Goal: Task Accomplishment & Management: Manage account settings

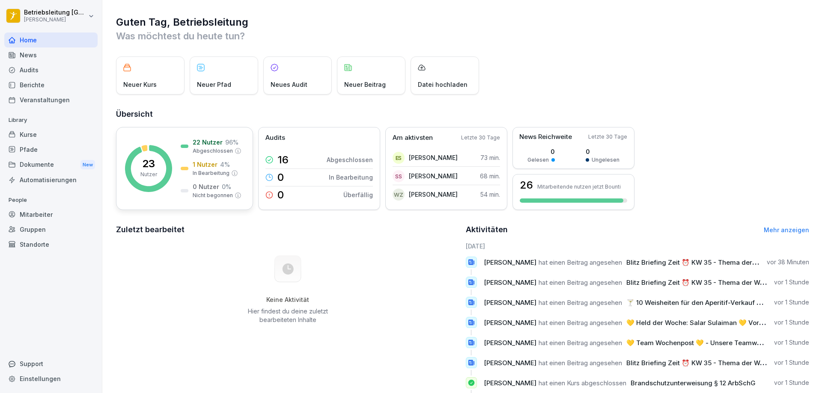
click at [175, 158] on div "23 Nutzer 22 Nutzer 96 % Abgeschlossen 1 Nutzer 4 % In Bearbeitung 0 Nutzer 0 %…" at bounding box center [184, 168] width 137 height 83
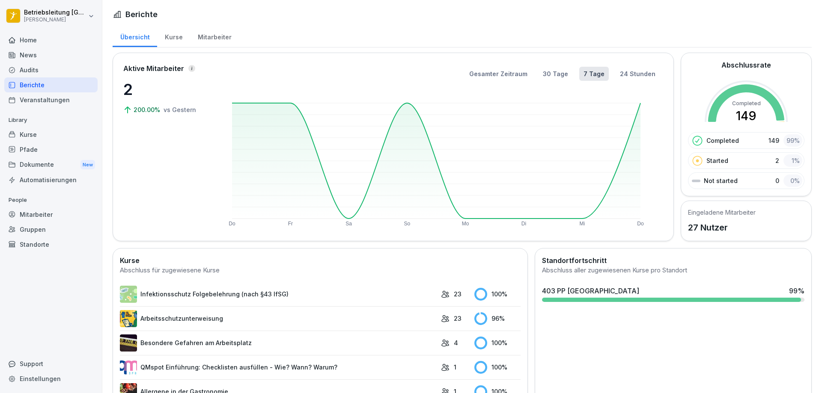
click at [214, 36] on div "Mitarbeiter" at bounding box center [214, 36] width 49 height 22
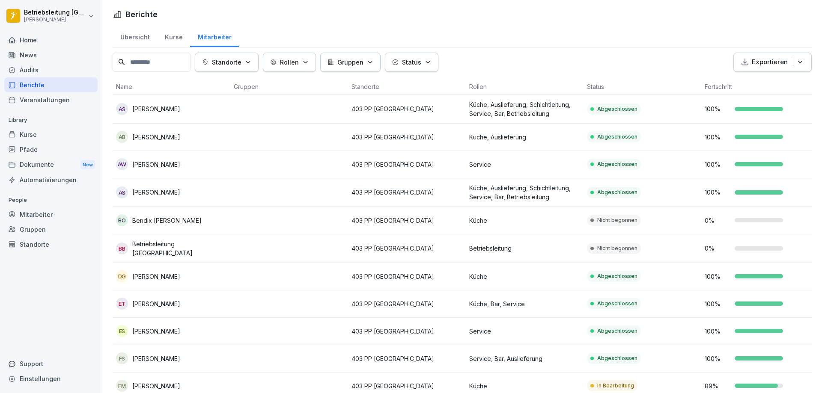
click at [193, 220] on div "[PERSON_NAME] [PERSON_NAME]" at bounding box center [171, 220] width 111 height 12
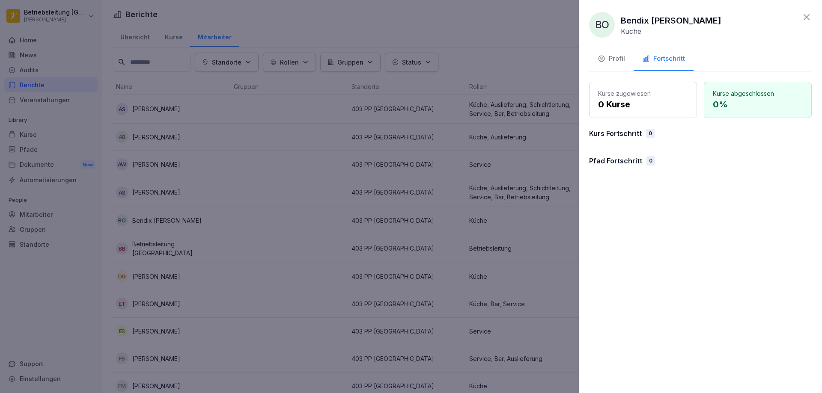
click at [616, 58] on div "Profil" at bounding box center [610, 59] width 27 height 10
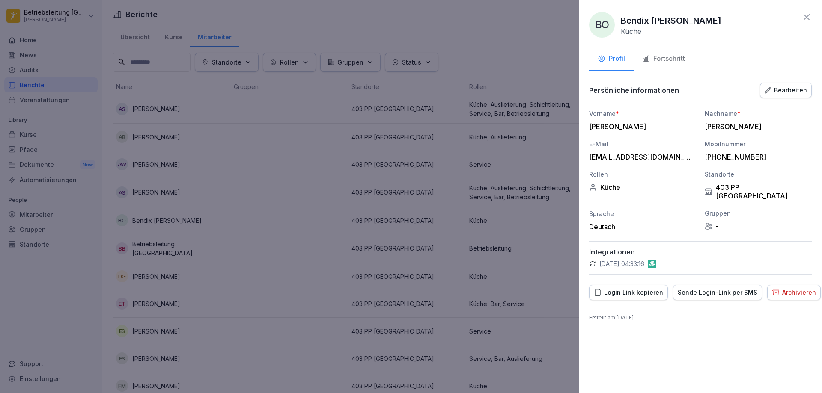
click at [810, 20] on icon at bounding box center [806, 17] width 10 height 10
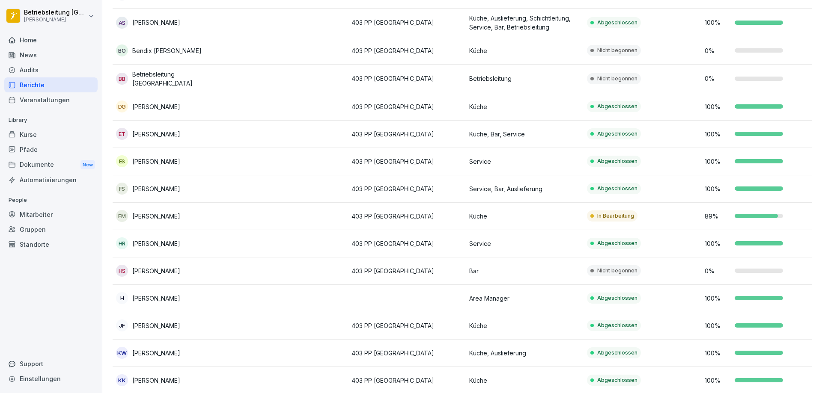
scroll to position [171, 0]
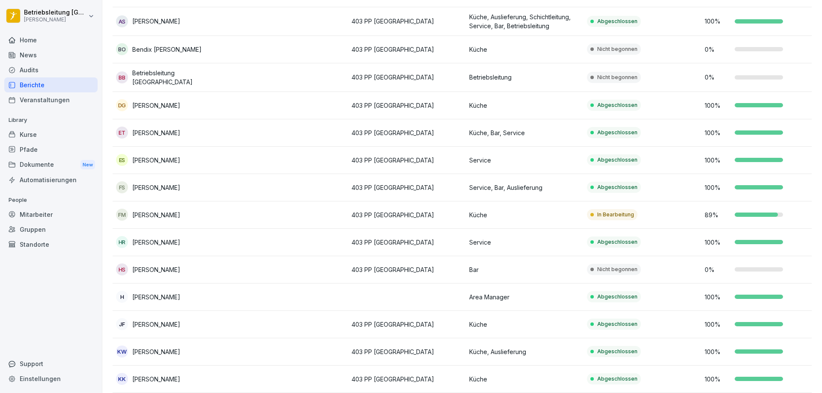
click at [378, 271] on p "403 PP [GEOGRAPHIC_DATA]" at bounding box center [406, 269] width 111 height 9
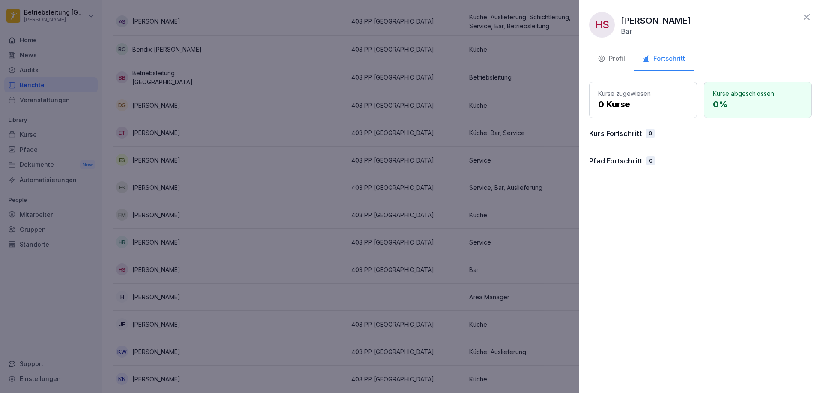
drag, startPoint x: 803, startPoint y: 18, endPoint x: 789, endPoint y: 26, distance: 16.3
click at [803, 18] on icon at bounding box center [806, 17] width 10 height 10
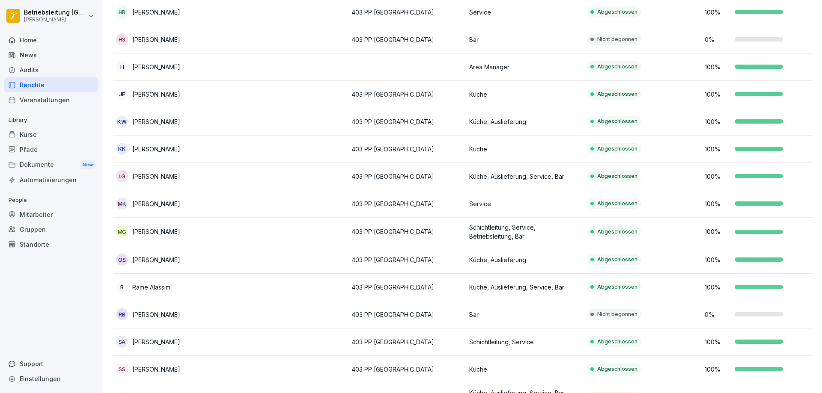
scroll to position [466, 0]
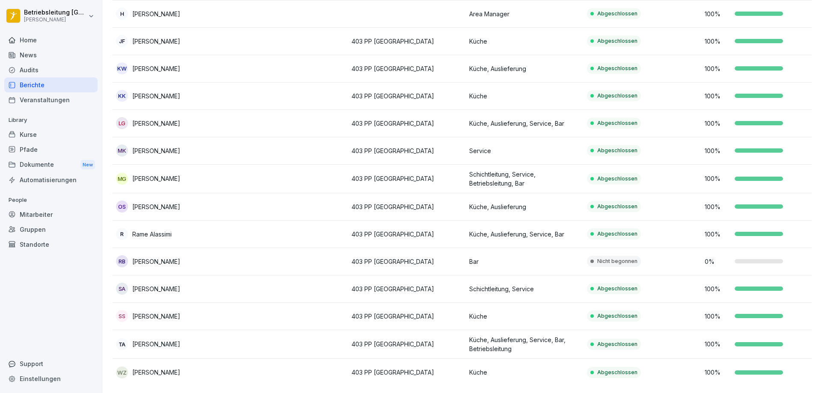
click at [205, 255] on div "RB [PERSON_NAME]" at bounding box center [171, 261] width 111 height 12
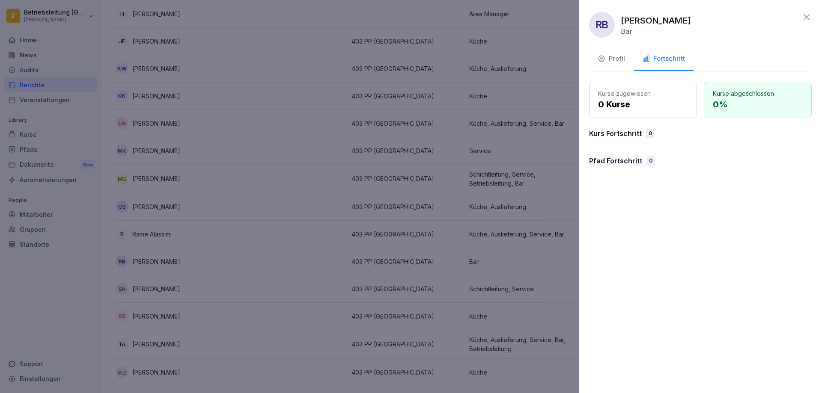
click at [803, 17] on icon at bounding box center [806, 17] width 10 height 10
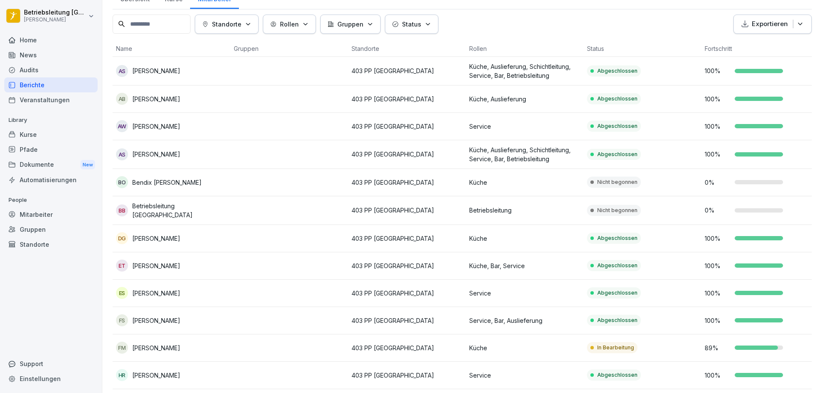
scroll to position [0, 0]
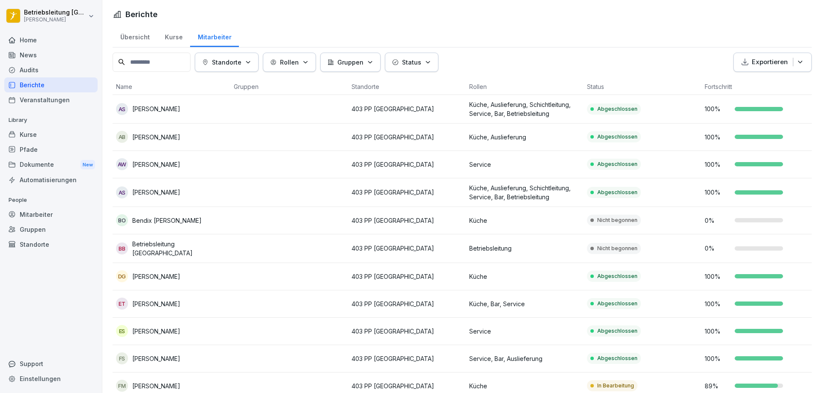
click at [40, 67] on div "Audits" at bounding box center [50, 69] width 93 height 15
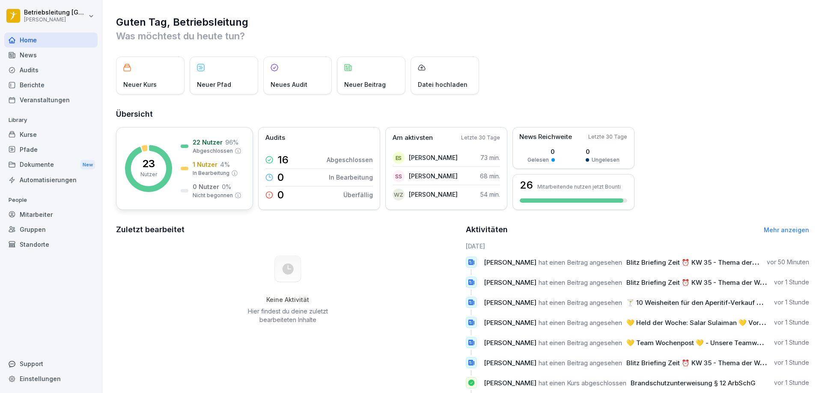
click at [133, 149] on rect at bounding box center [148, 168] width 47 height 47
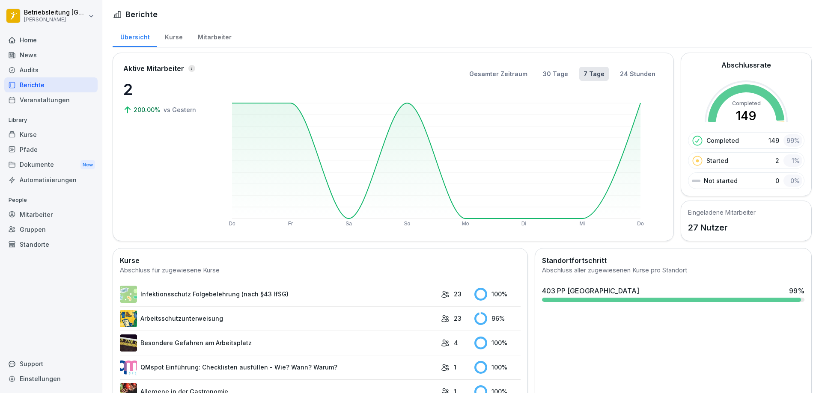
click at [224, 35] on div "Mitarbeiter" at bounding box center [214, 36] width 49 height 22
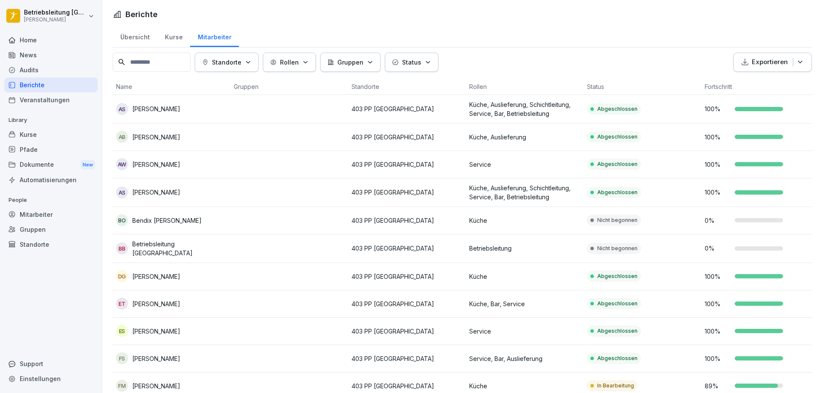
click at [236, 223] on td at bounding box center [289, 220] width 118 height 27
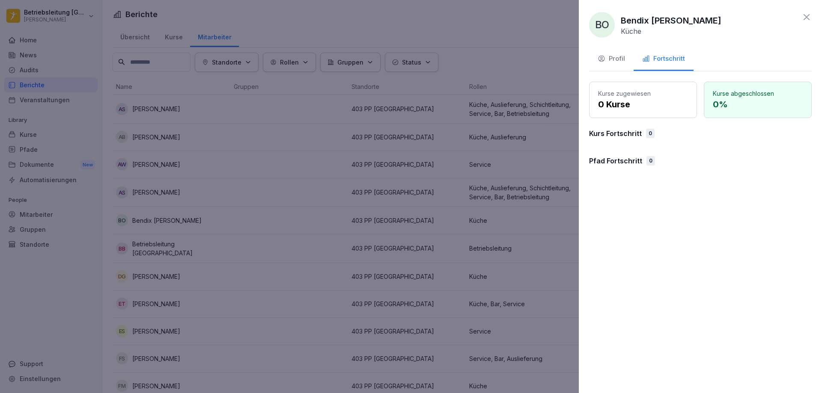
click at [605, 59] on div "Profil" at bounding box center [610, 59] width 27 height 10
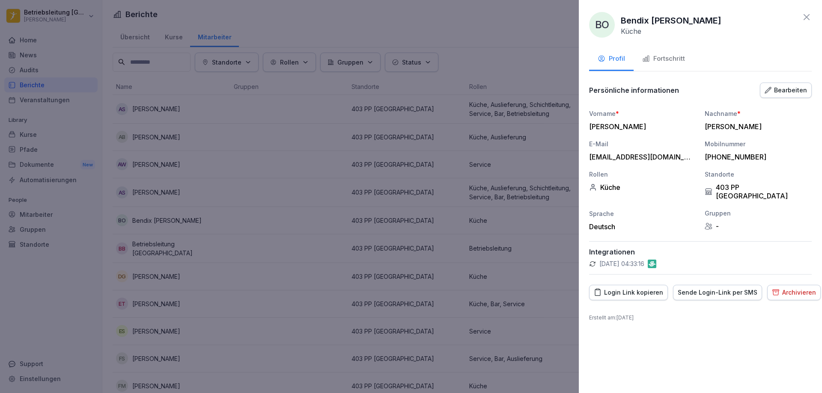
click at [805, 16] on icon at bounding box center [806, 17] width 6 height 6
